Goal: Task Accomplishment & Management: Use online tool/utility

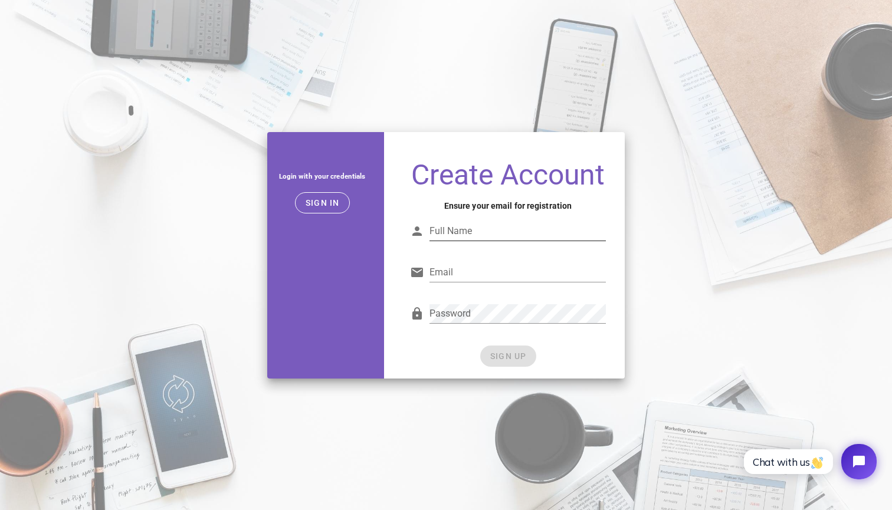
click at [471, 219] on div "Full Name" at bounding box center [508, 234] width 196 height 39
type input "[PERSON_NAME]"
type input "[EMAIL_ADDRESS][DOMAIN_NAME]"
click at [533, 302] on div "Password" at bounding box center [508, 316] width 196 height 39
click at [513, 331] on div at bounding box center [518, 332] width 176 height 8
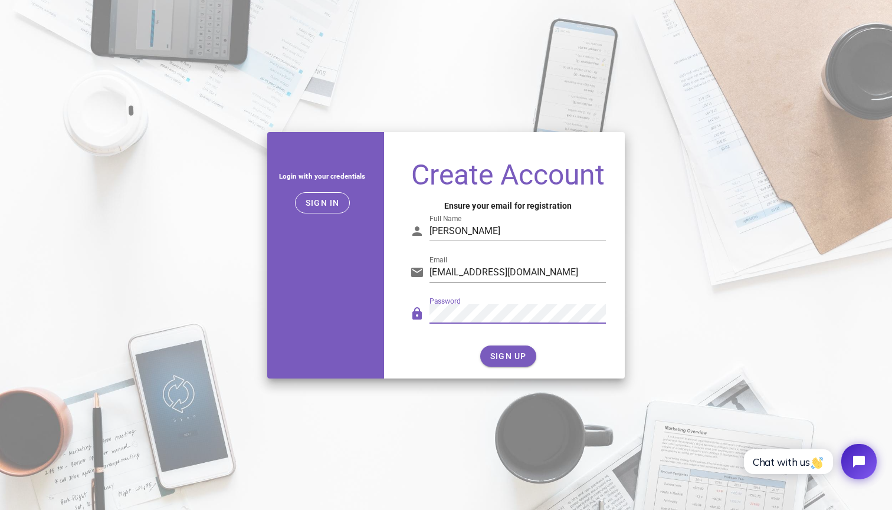
click at [549, 273] on input "emimon229@gmail.com" at bounding box center [518, 272] width 176 height 19
click at [513, 361] on button "SIGN UP" at bounding box center [508, 356] width 56 height 21
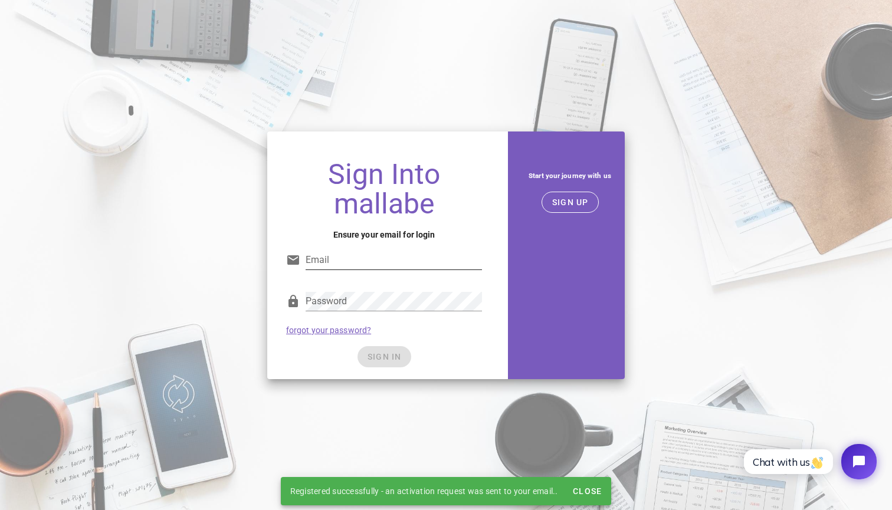
click at [387, 269] on div "Email" at bounding box center [394, 260] width 176 height 19
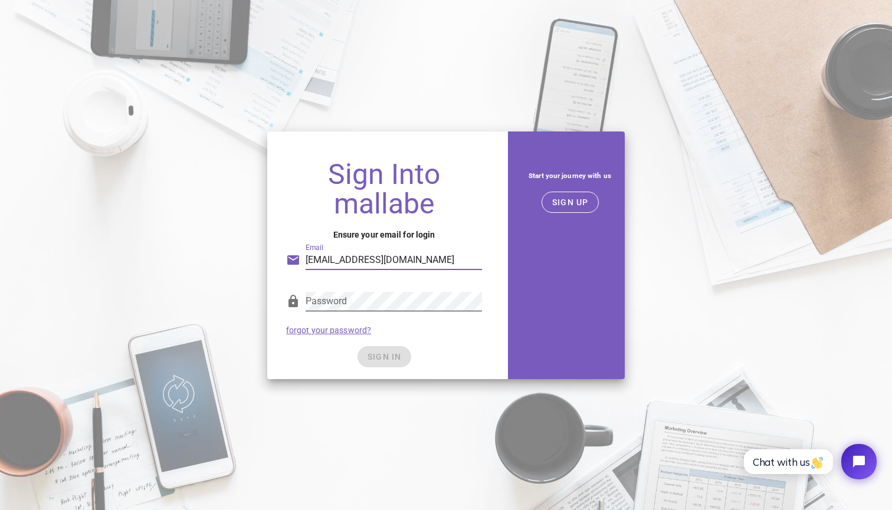
type input "emimon229@gmail.com"
click at [380, 347] on button "SIGN IN" at bounding box center [385, 356] width 54 height 21
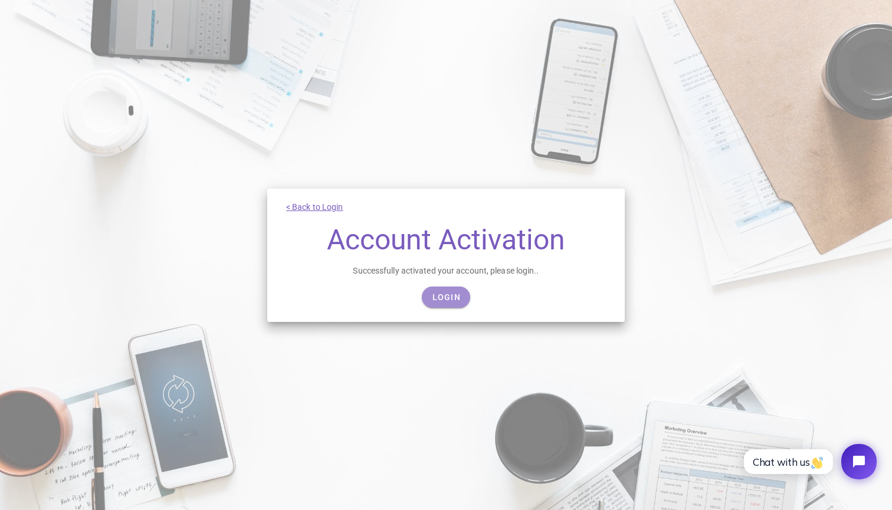
click at [448, 289] on link "Login" at bounding box center [446, 297] width 48 height 21
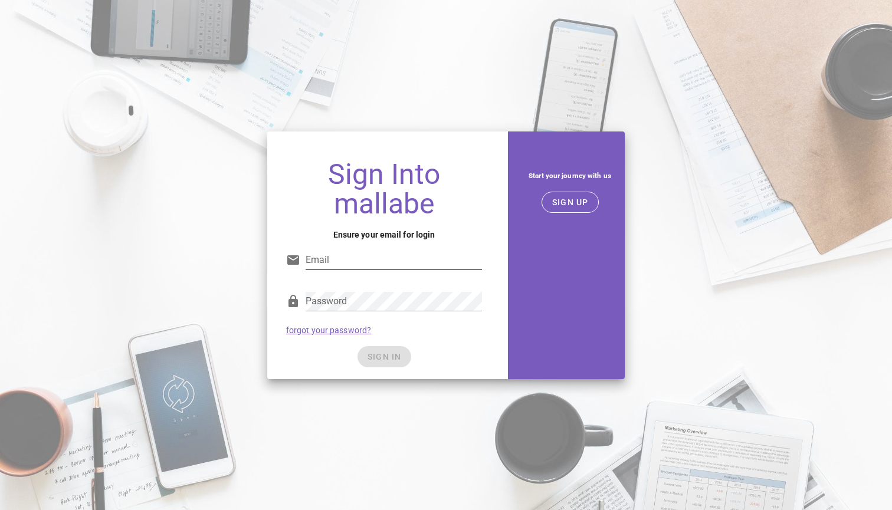
click at [435, 270] on div "Email" at bounding box center [394, 260] width 176 height 19
type input "[EMAIL_ADDRESS][DOMAIN_NAME]"
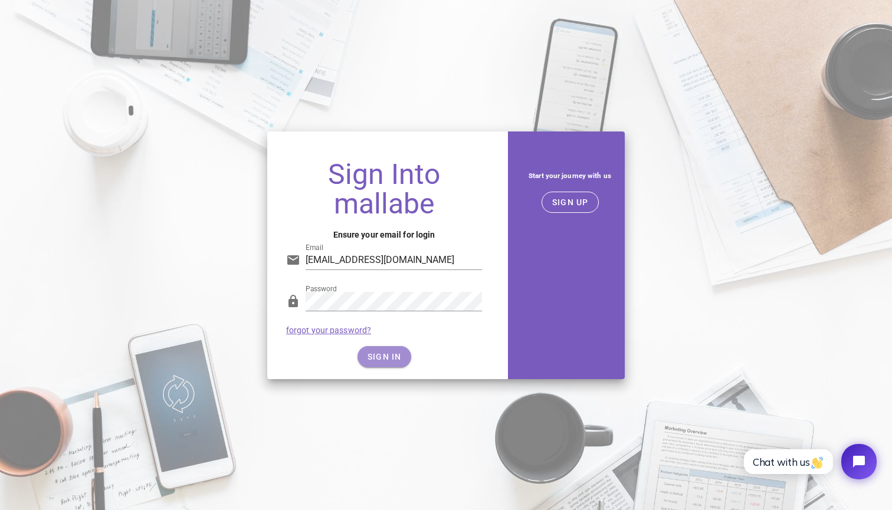
click at [395, 351] on button "SIGN IN" at bounding box center [385, 356] width 54 height 21
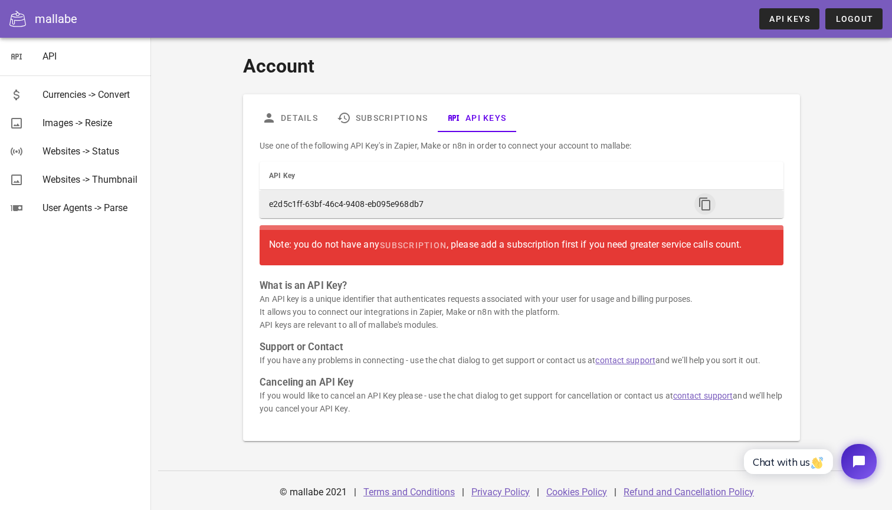
click at [702, 209] on icon "button" at bounding box center [705, 204] width 14 height 14
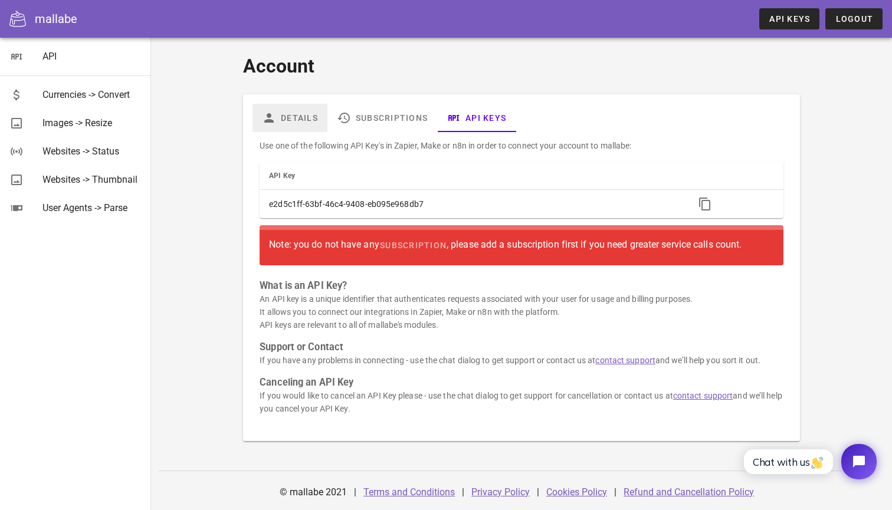
click at [314, 119] on link "Details" at bounding box center [290, 118] width 75 height 28
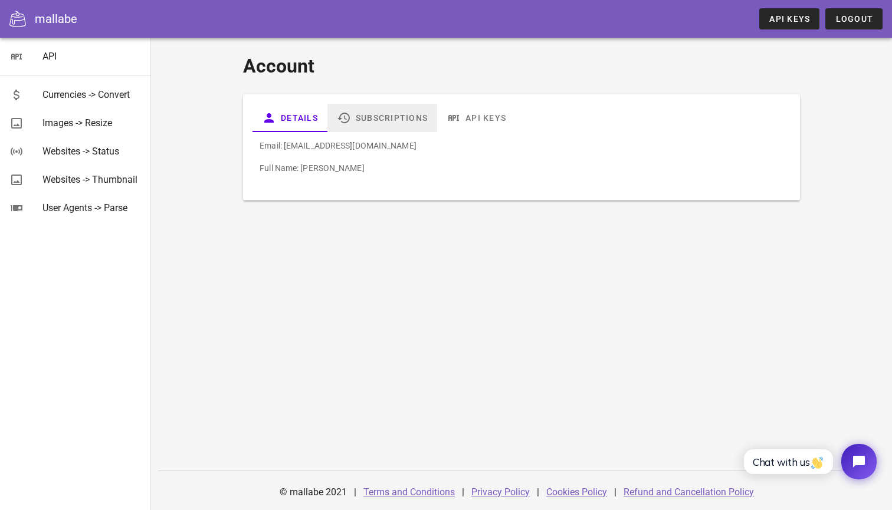
click at [387, 126] on link "Subscriptions" at bounding box center [383, 118] width 110 height 28
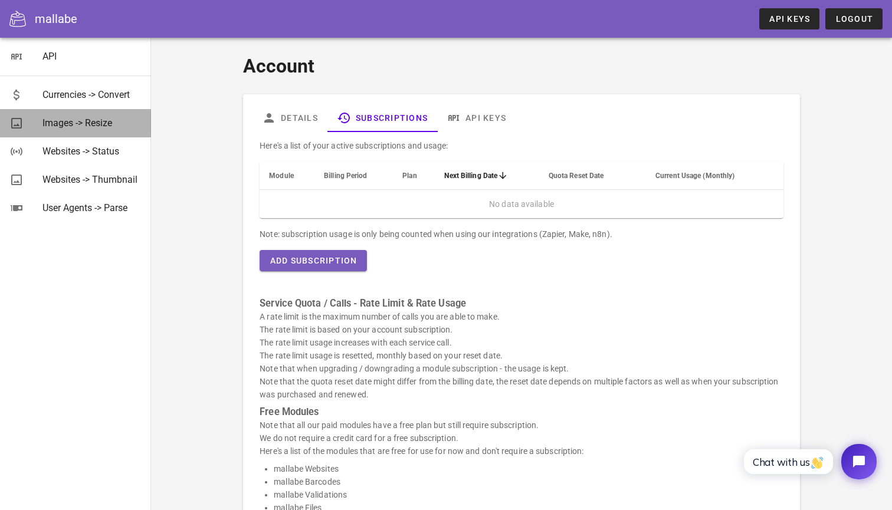
click at [66, 119] on div "Images -> Resize" at bounding box center [91, 122] width 99 height 11
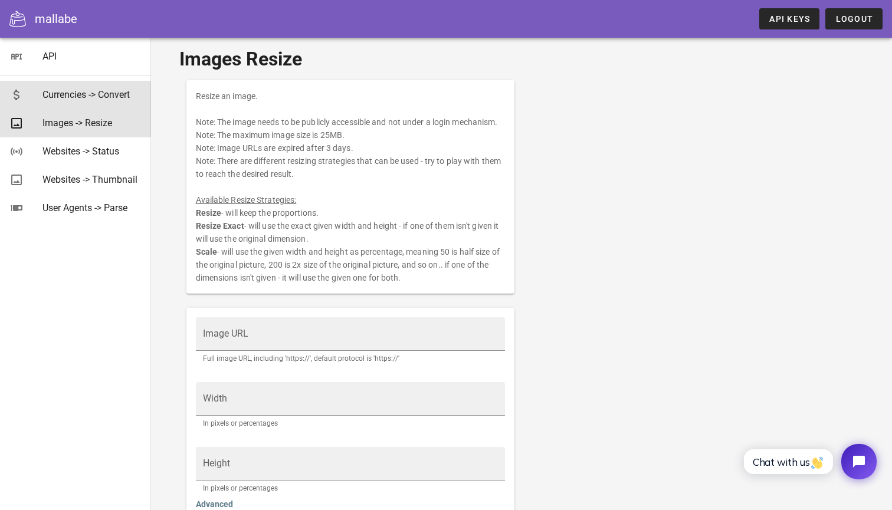
click at [113, 100] on div "Currencies -> Convert" at bounding box center [91, 94] width 99 height 11
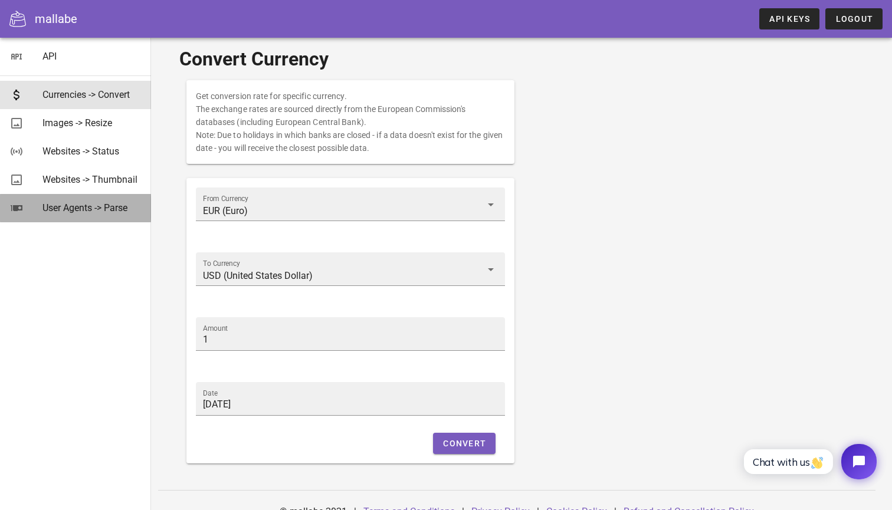
click at [96, 209] on div "User Agents -> Parse" at bounding box center [91, 207] width 99 height 11
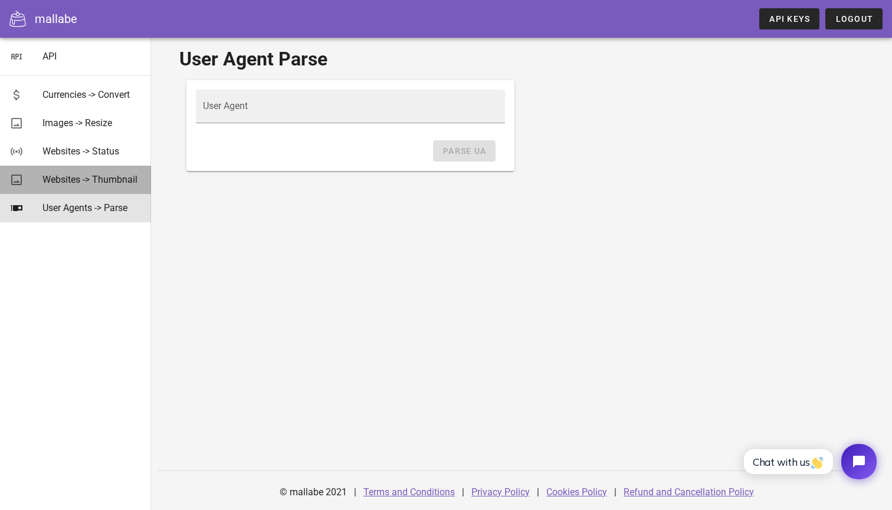
click at [96, 179] on div "Websites -> Thumbnail" at bounding box center [91, 179] width 99 height 11
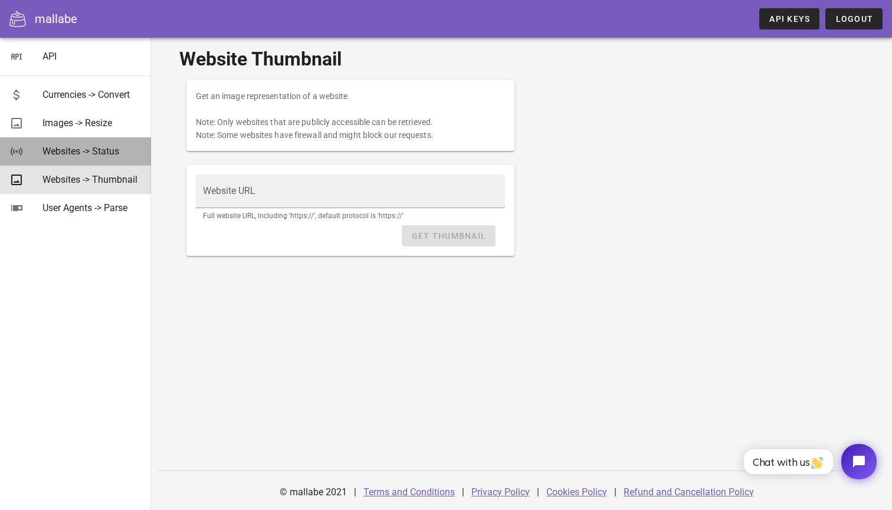
click at [97, 153] on div "Websites -> Status" at bounding box center [91, 151] width 99 height 11
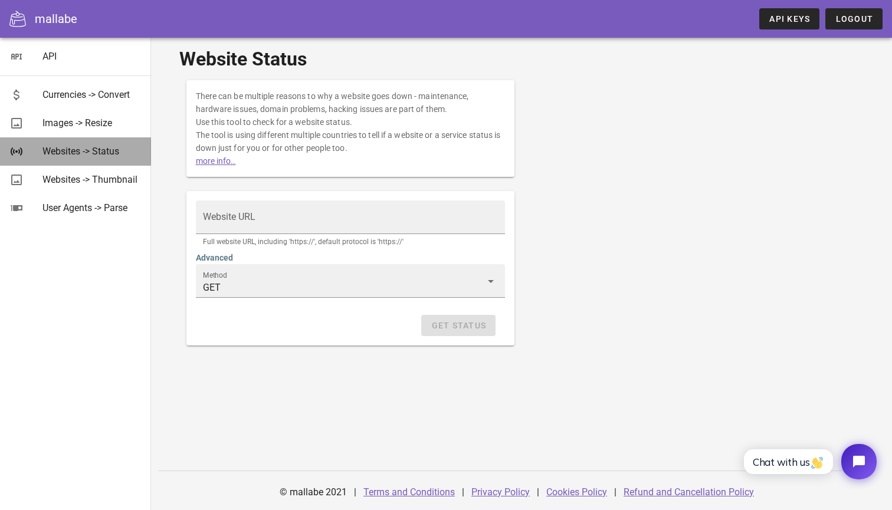
click at [96, 141] on div "Websites -> Status" at bounding box center [91, 151] width 99 height 25
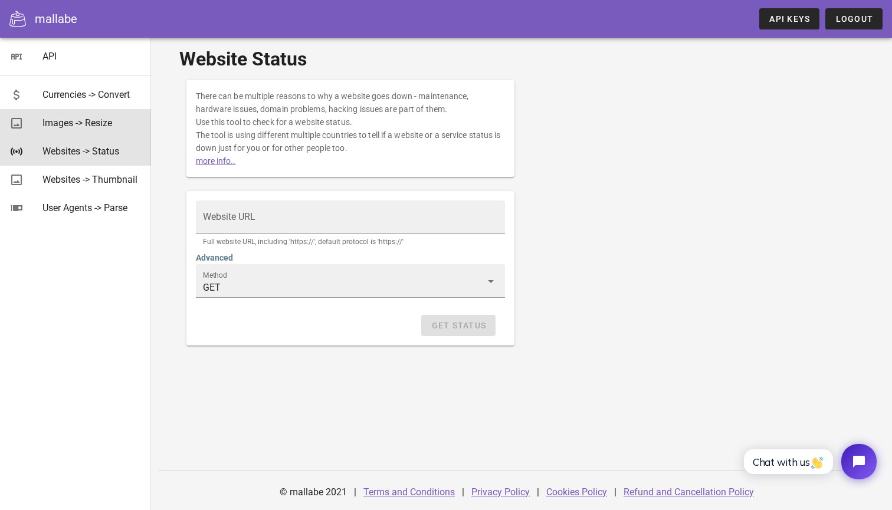
click at [96, 120] on div "Images -> Resize" at bounding box center [91, 122] width 99 height 11
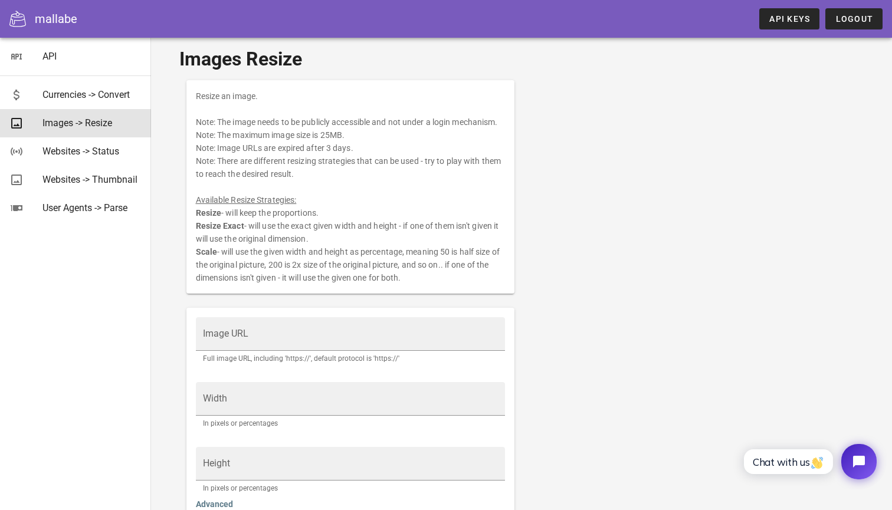
scroll to position [77, 0]
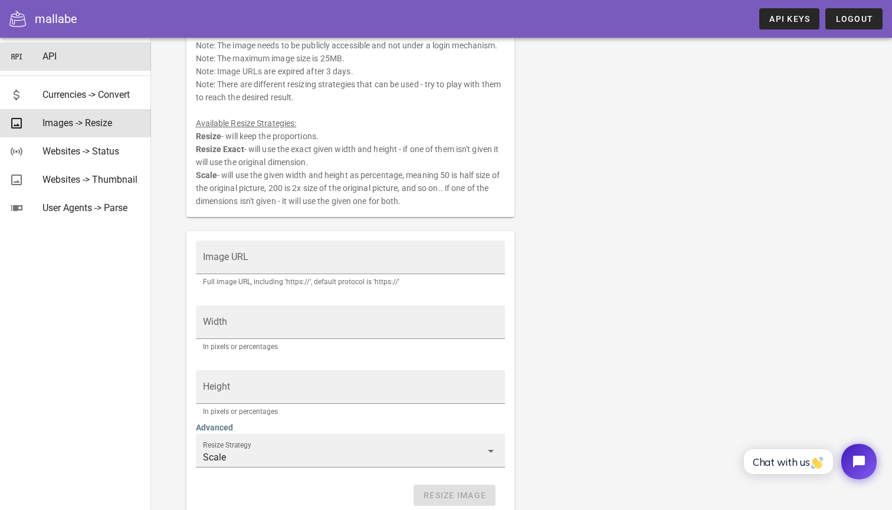
click at [62, 60] on div "API" at bounding box center [91, 56] width 99 height 11
